Goal: Find specific page/section: Find specific page/section

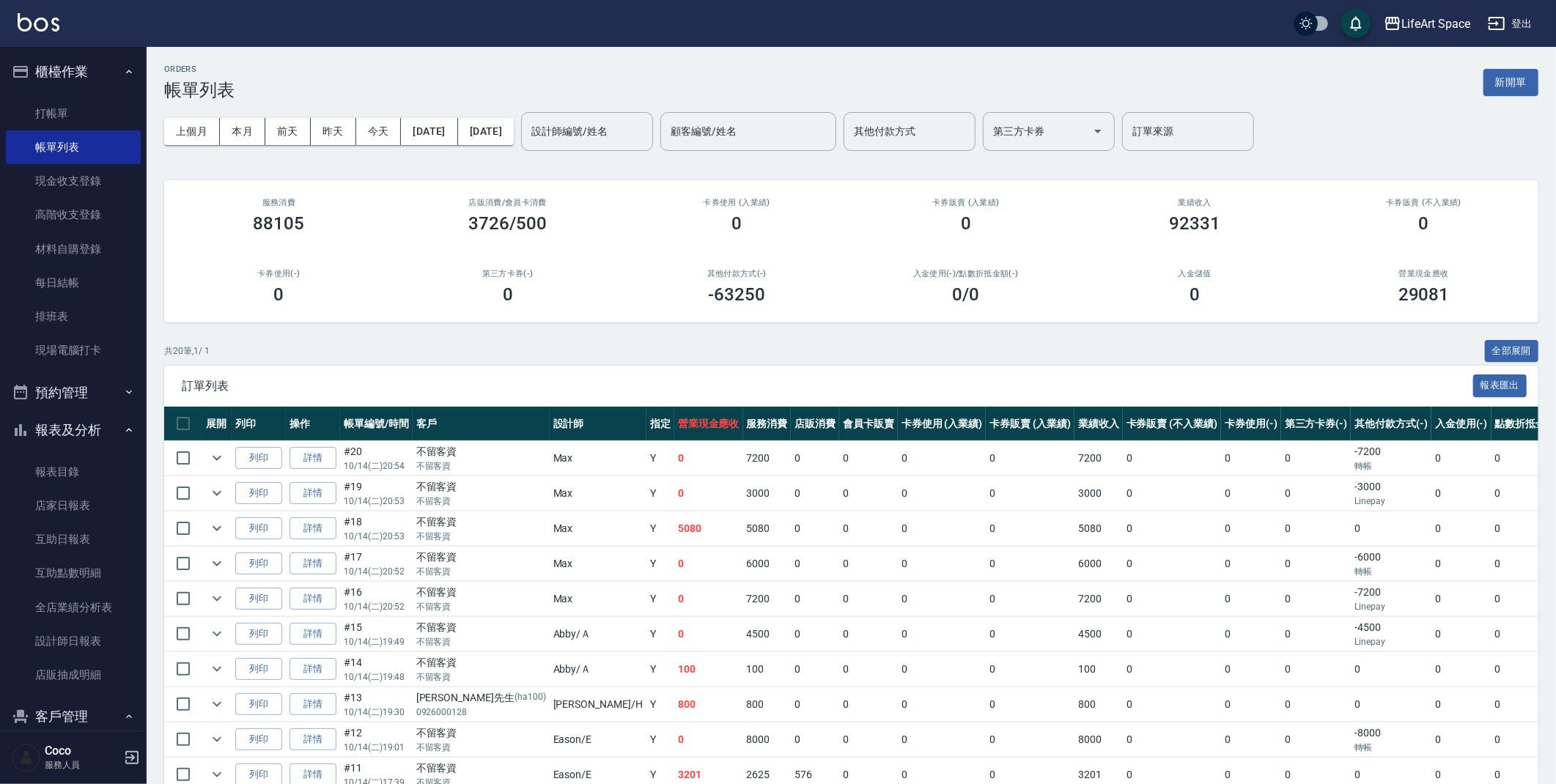
click at [112, 419] on button "報表及分析" at bounding box center [73, 430] width 135 height 38
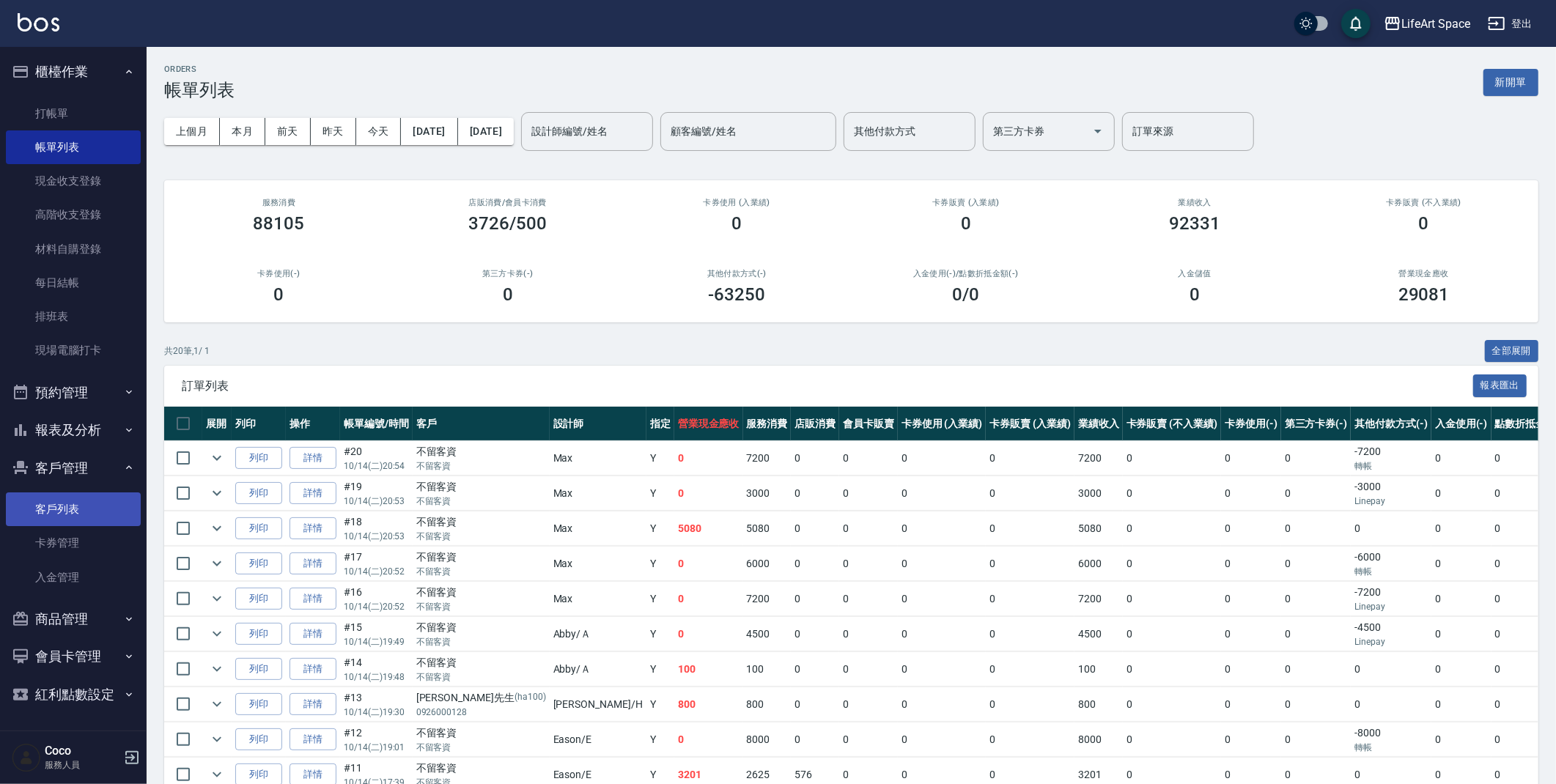
click at [88, 508] on link "客戶列表" at bounding box center [73, 508] width 135 height 33
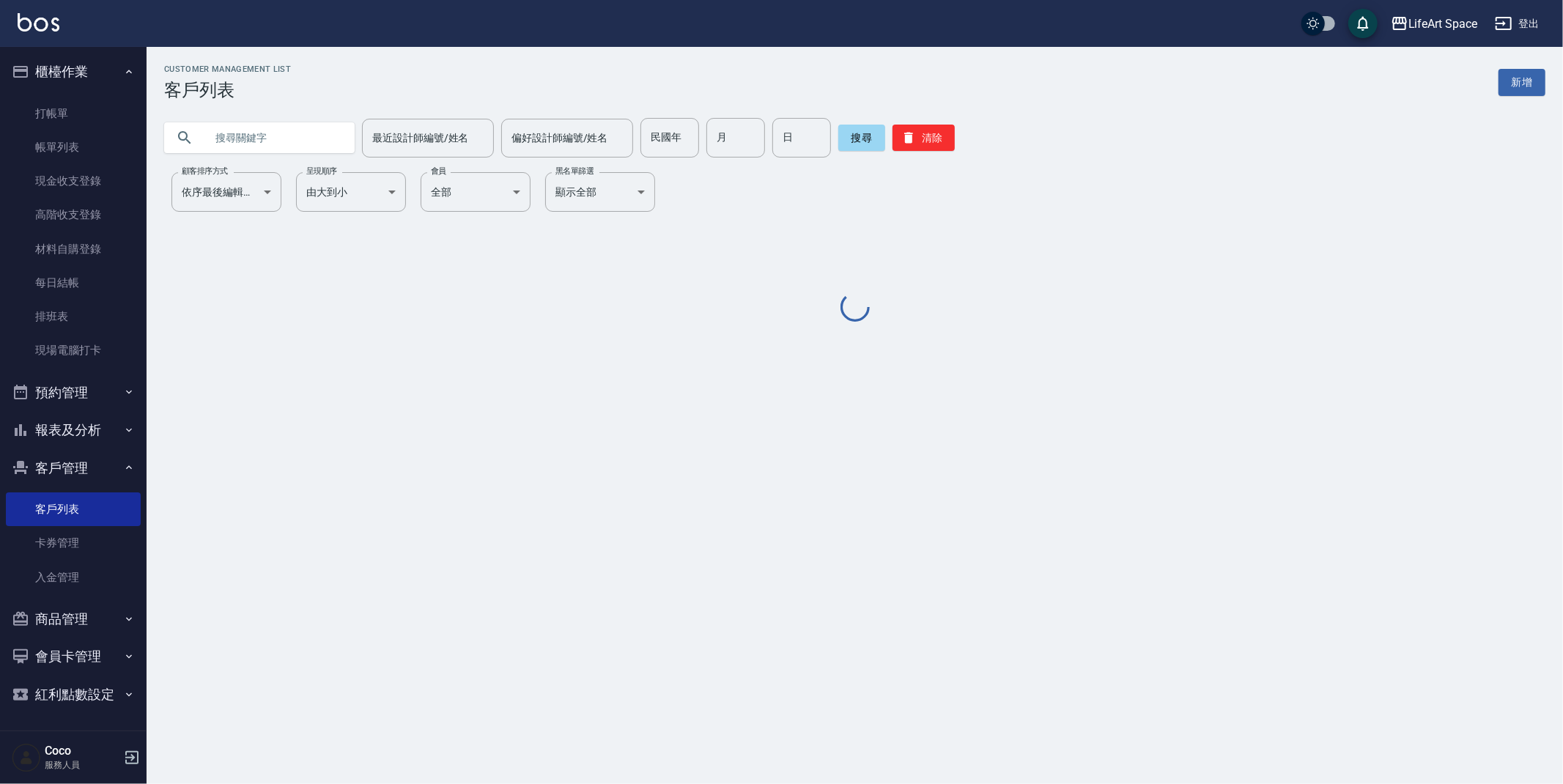
click at [302, 151] on input "text" at bounding box center [274, 137] width 137 height 39
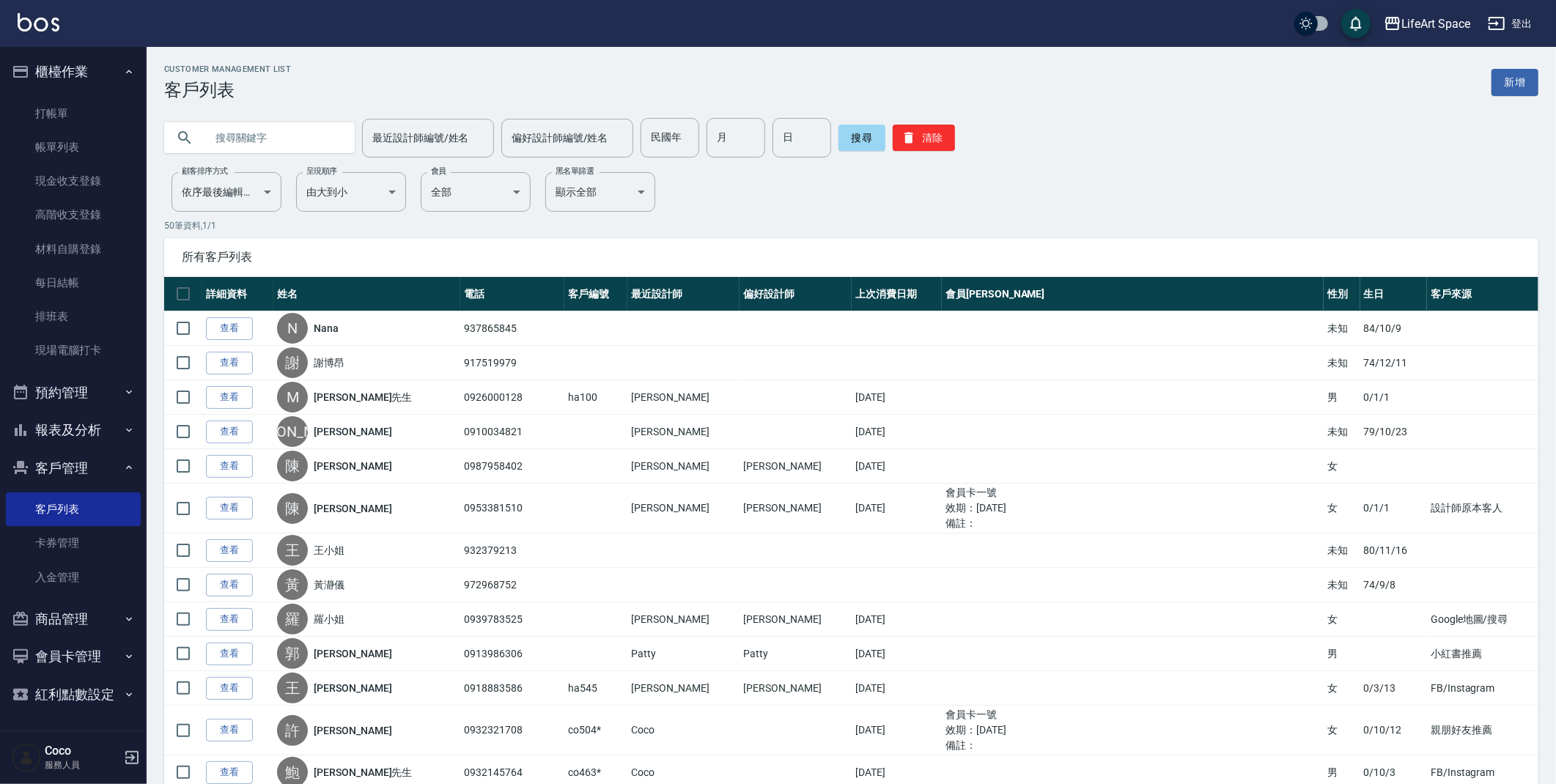
type input "5"
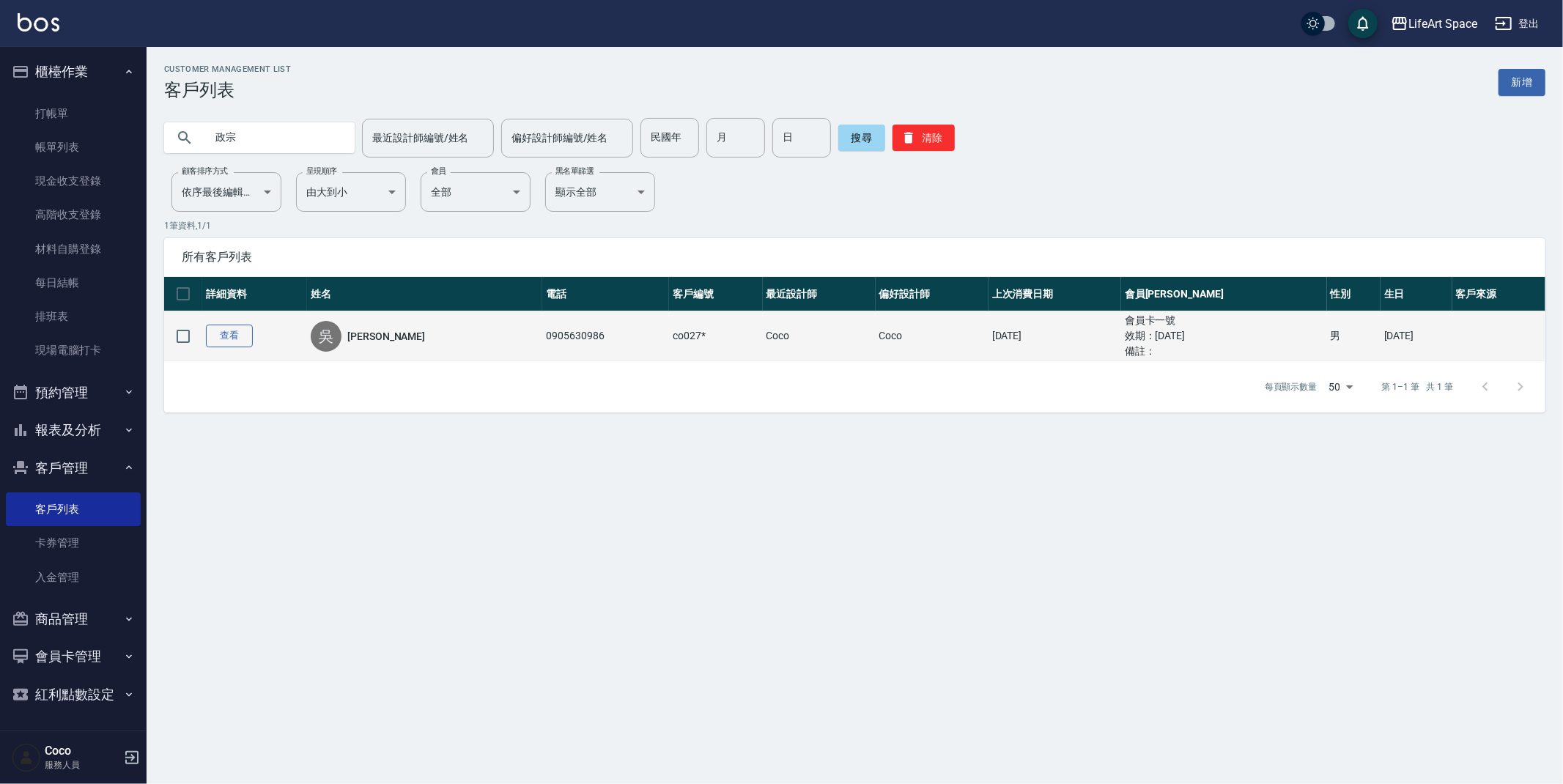
type input "政宗"
click at [234, 342] on link "查看" at bounding box center [229, 336] width 47 height 23
